Goal: Information Seeking & Learning: Understand process/instructions

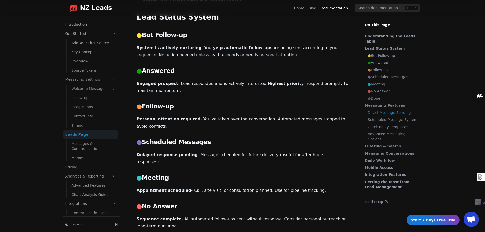
scroll to position [407, 0]
